Goal: Complete application form: Complete application form

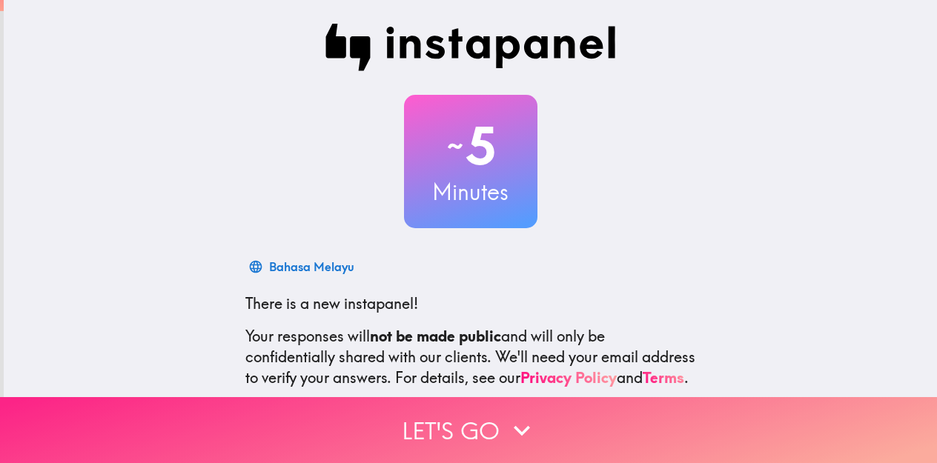
click at [515, 418] on icon "button" at bounding box center [522, 431] width 33 height 33
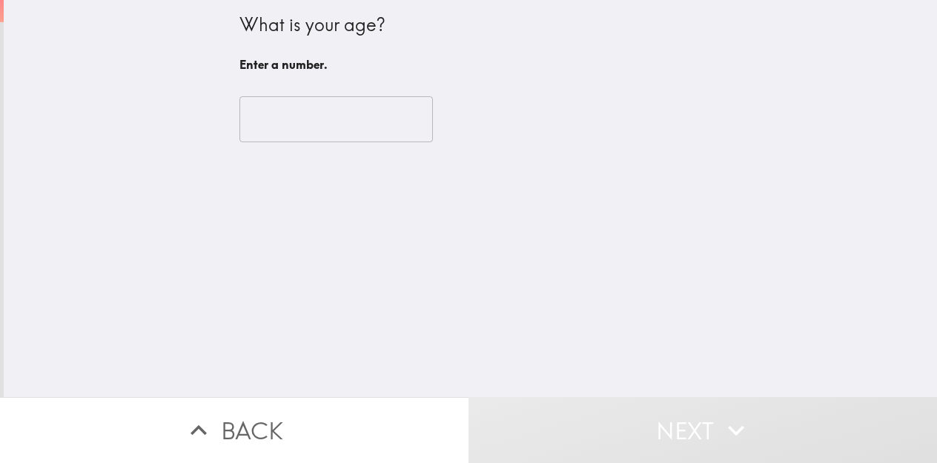
click at [349, 126] on input "number" at bounding box center [337, 119] width 194 height 46
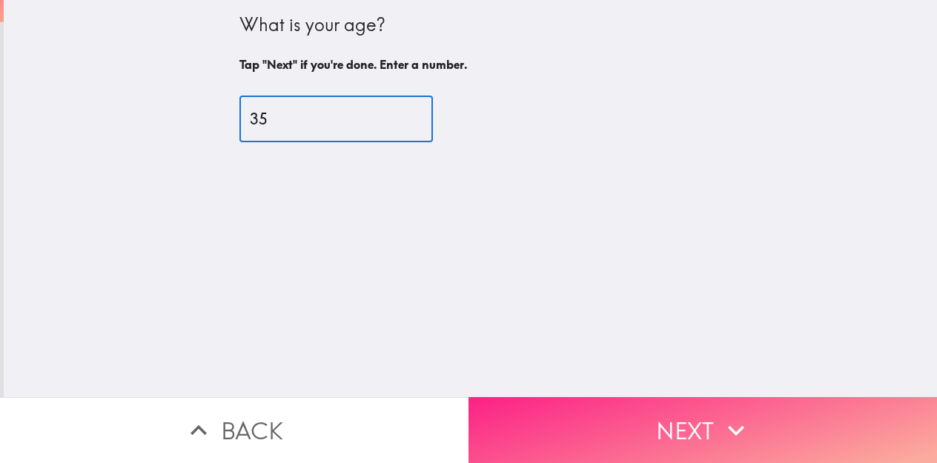
type input "35"
click at [698, 409] on button "Next" at bounding box center [703, 430] width 469 height 66
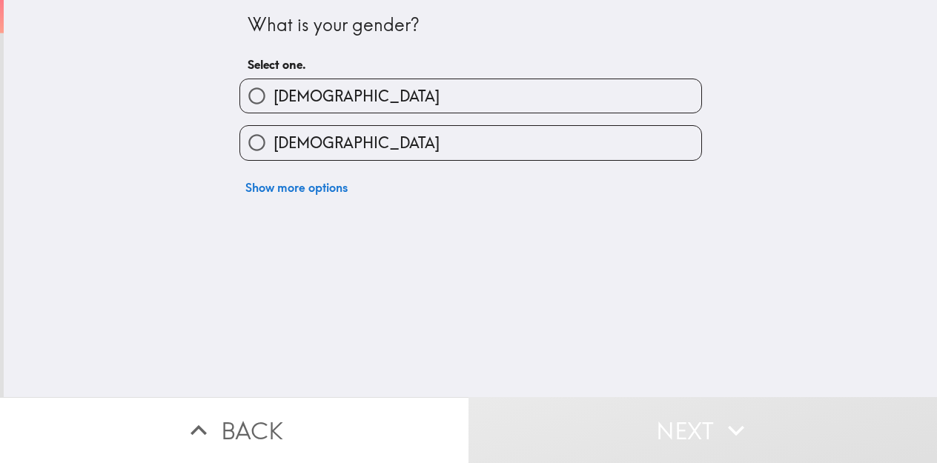
click at [630, 151] on label "[DEMOGRAPHIC_DATA]" at bounding box center [470, 142] width 461 height 33
click at [274, 151] on input "[DEMOGRAPHIC_DATA]" at bounding box center [256, 142] width 33 height 33
radio input "true"
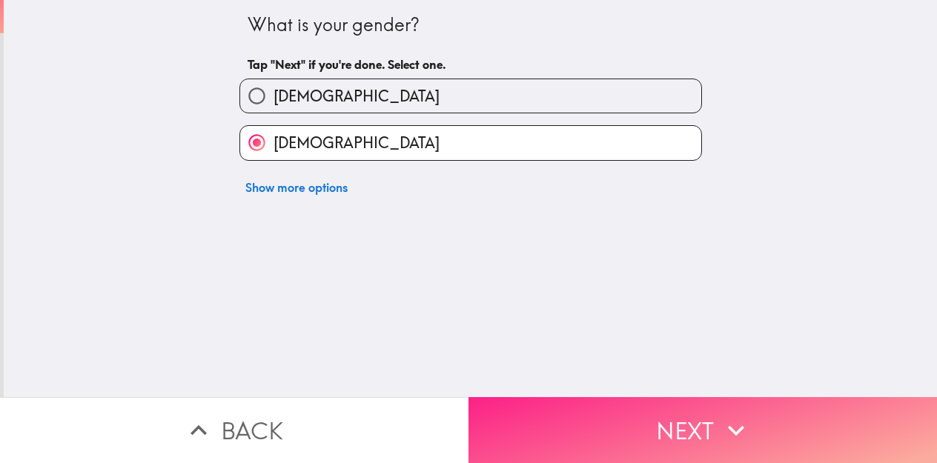
click at [720, 420] on icon "button" at bounding box center [736, 431] width 33 height 33
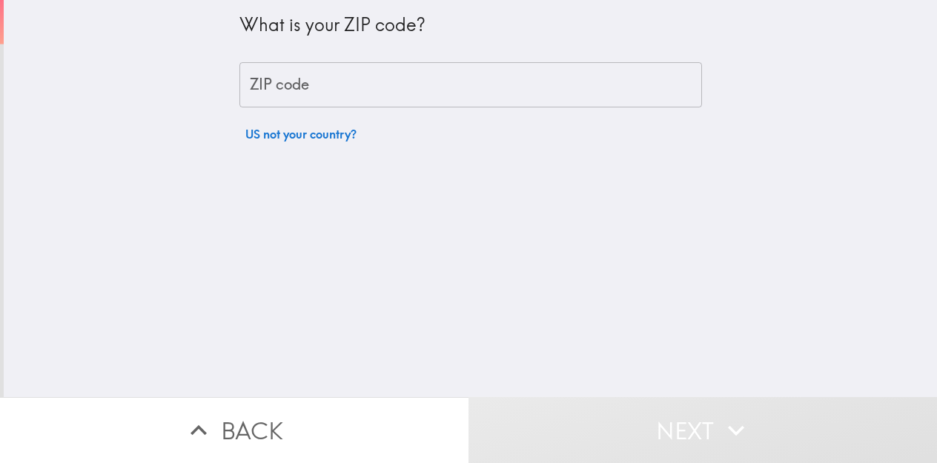
click at [632, 90] on input "ZIP code" at bounding box center [471, 85] width 463 height 46
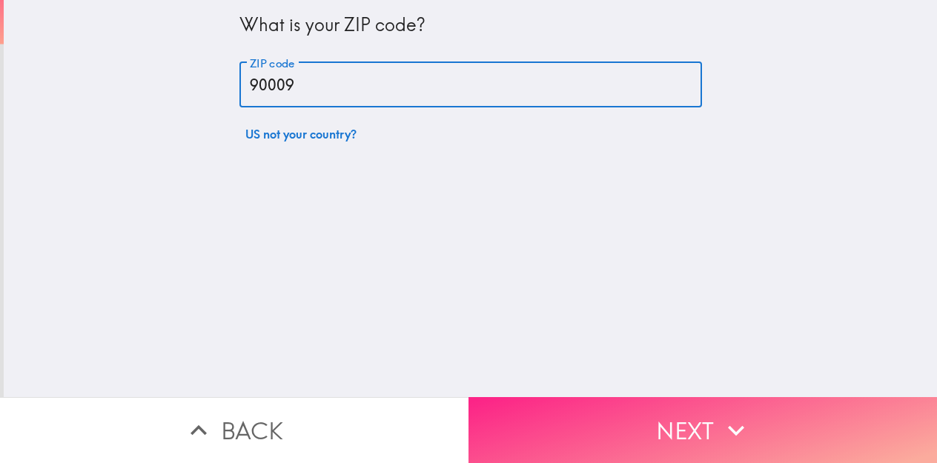
type input "90009"
click at [606, 419] on button "Next" at bounding box center [703, 430] width 469 height 66
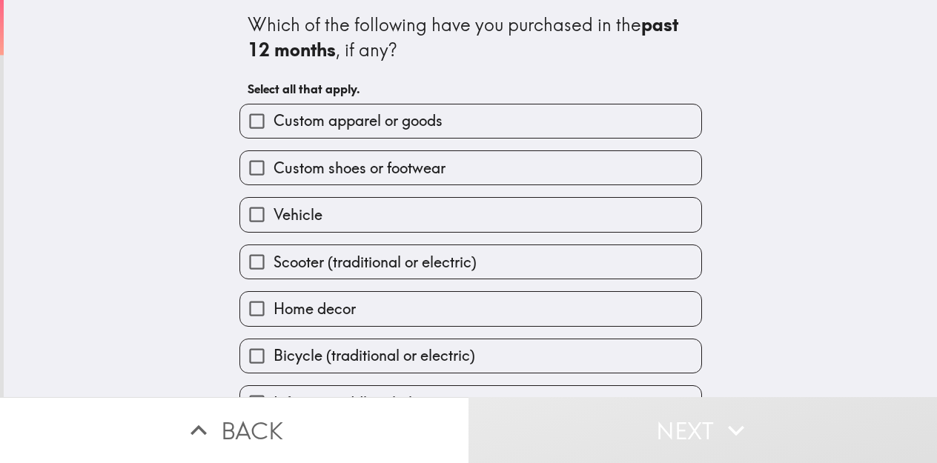
click at [639, 183] on label "Custom shoes or footwear" at bounding box center [470, 167] width 461 height 33
click at [274, 183] on input "Custom shoes or footwear" at bounding box center [256, 167] width 33 height 33
checkbox input "true"
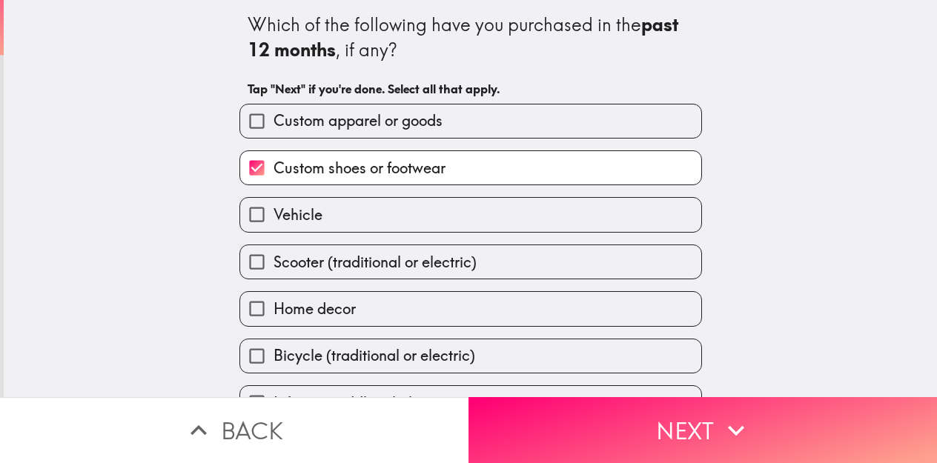
click at [647, 130] on label "Custom apparel or goods" at bounding box center [470, 121] width 461 height 33
click at [274, 130] on input "Custom apparel or goods" at bounding box center [256, 121] width 33 height 33
checkbox input "true"
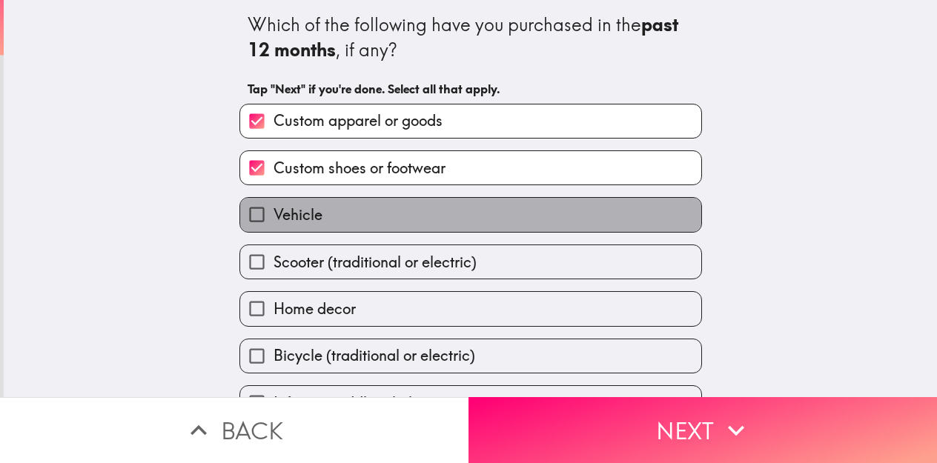
click at [612, 217] on label "Vehicle" at bounding box center [470, 214] width 461 height 33
click at [274, 217] on input "Vehicle" at bounding box center [256, 214] width 33 height 33
checkbox input "true"
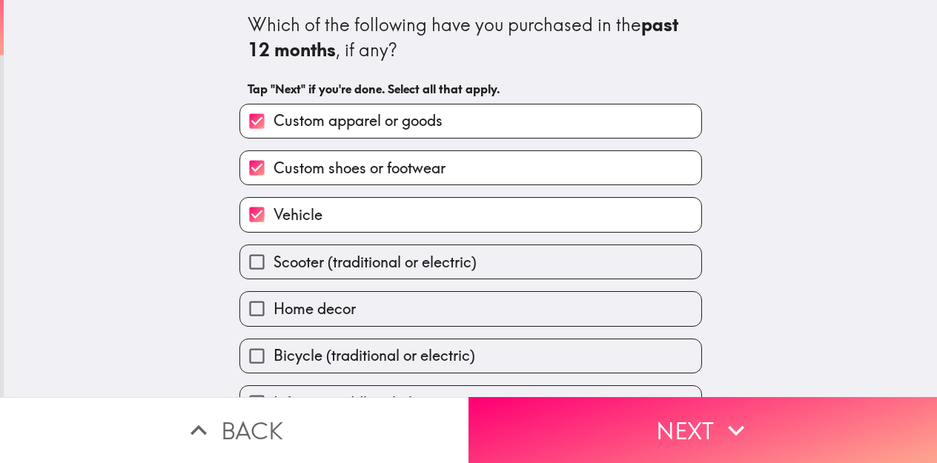
click at [601, 303] on label "Home decor" at bounding box center [470, 308] width 461 height 33
click at [274, 303] on input "Home decor" at bounding box center [256, 308] width 33 height 33
checkbox input "true"
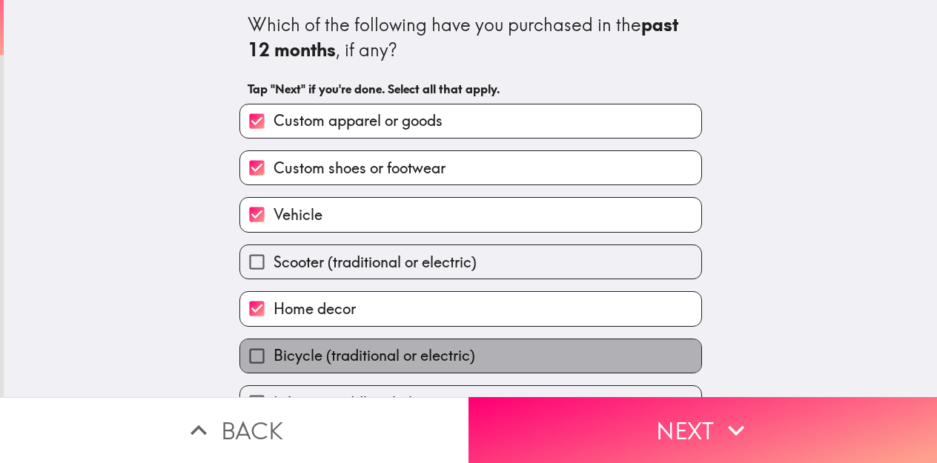
click at [587, 348] on label "Bicycle (traditional or electric)" at bounding box center [470, 356] width 461 height 33
click at [274, 348] on input "Bicycle (traditional or electric)" at bounding box center [256, 356] width 33 height 33
checkbox input "true"
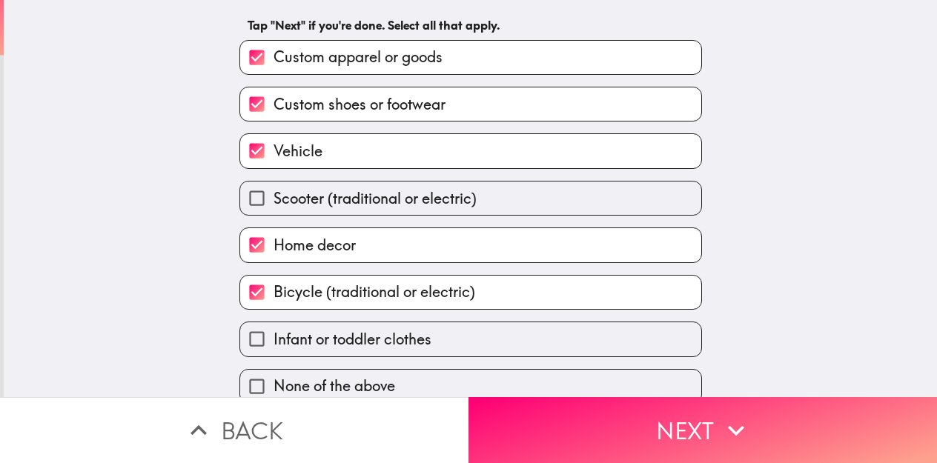
scroll to position [83, 0]
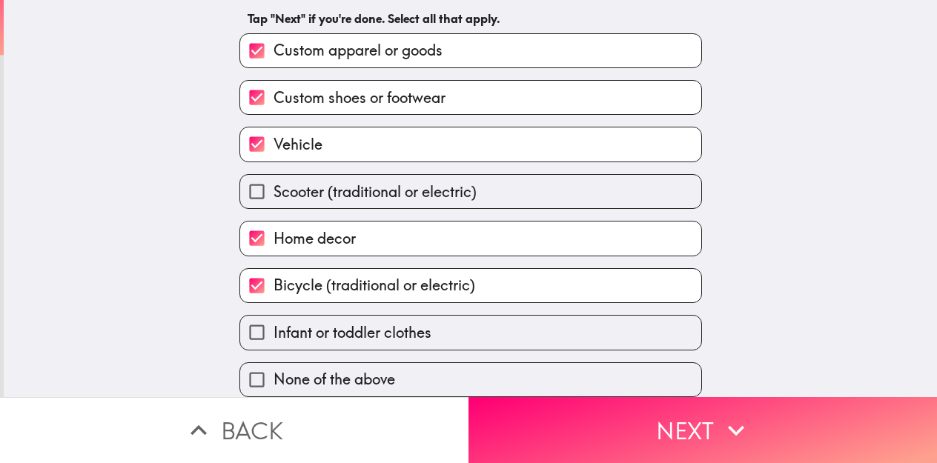
click at [604, 316] on label "Infant or toddler clothes" at bounding box center [470, 332] width 461 height 33
click at [274, 316] on input "Infant or toddler clothes" at bounding box center [256, 332] width 33 height 33
checkbox input "true"
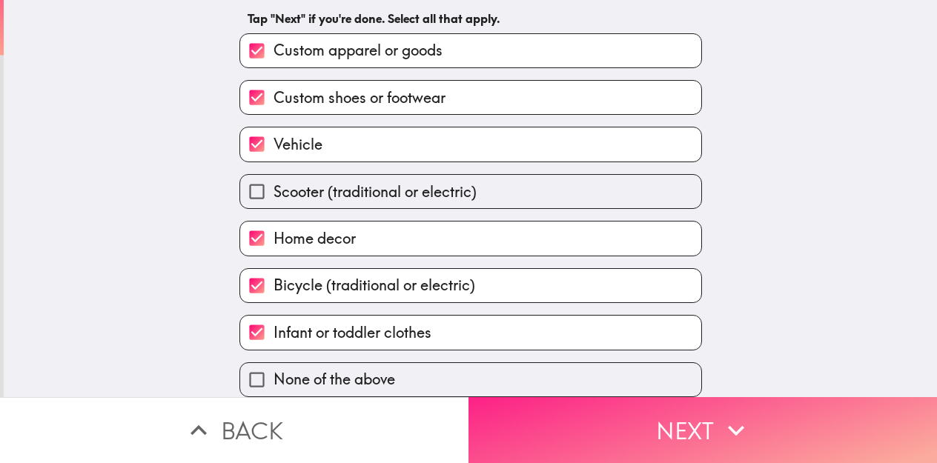
click at [584, 424] on button "Next" at bounding box center [703, 430] width 469 height 66
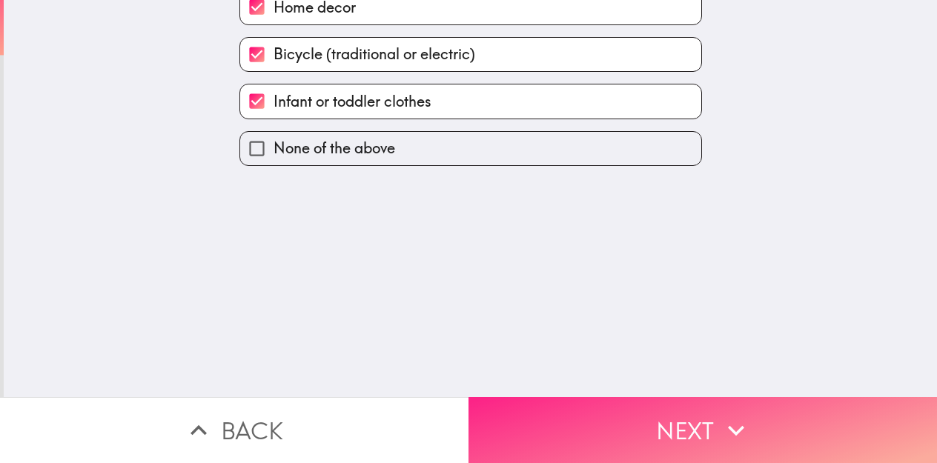
scroll to position [0, 0]
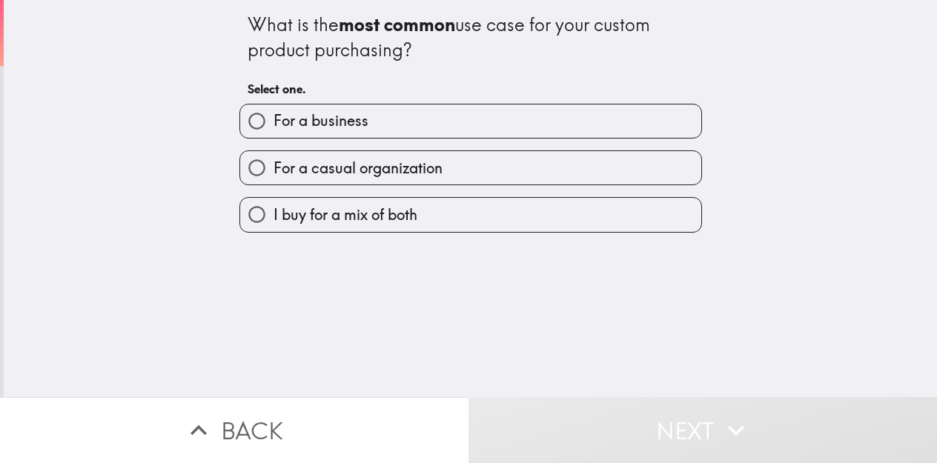
click at [650, 231] on label "I buy for a mix of both" at bounding box center [470, 214] width 461 height 33
click at [274, 231] on input "I buy for a mix of both" at bounding box center [256, 214] width 33 height 33
radio input "true"
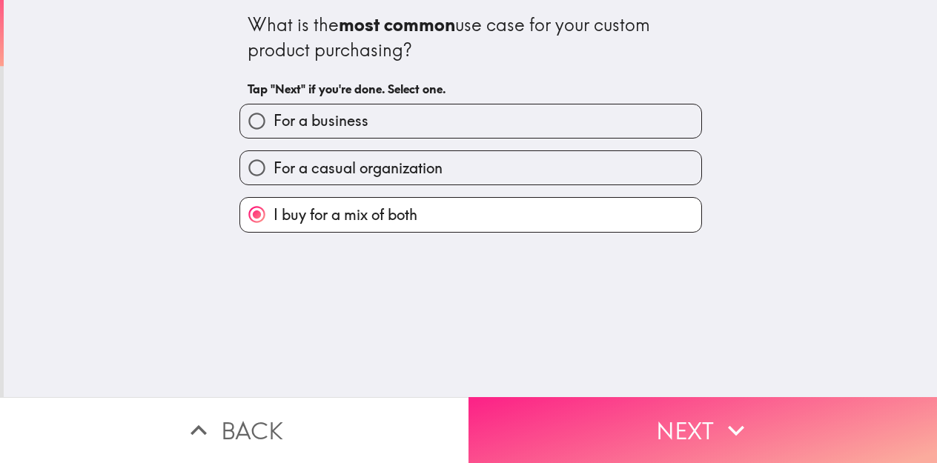
click at [605, 414] on button "Next" at bounding box center [703, 430] width 469 height 66
